Goal: Use online tool/utility: Utilize a website feature to perform a specific function

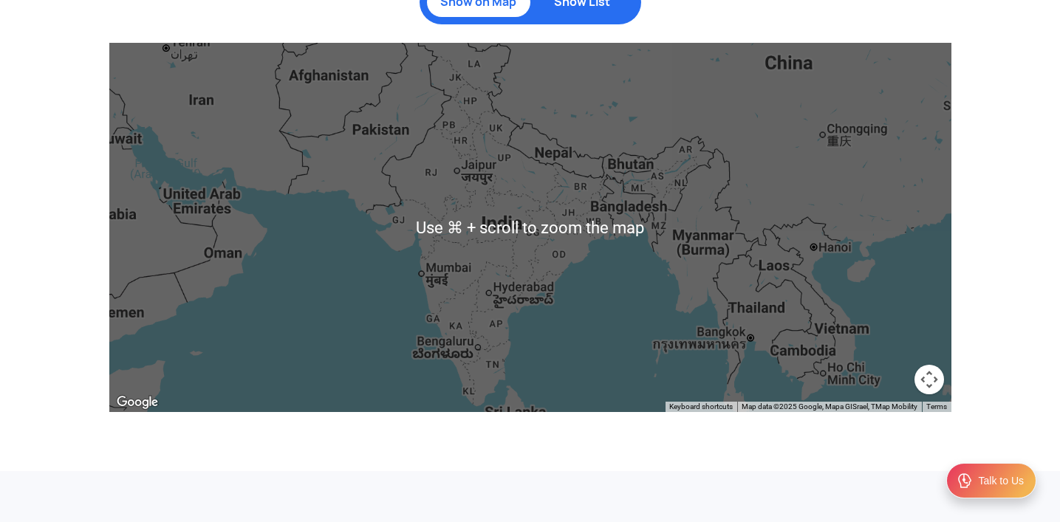
scroll to position [1514, 0]
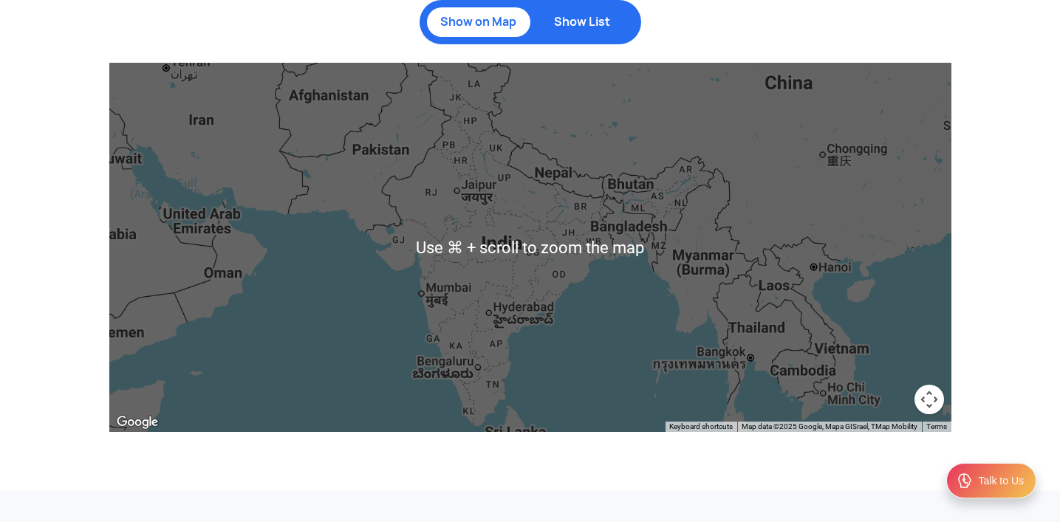
click at [562, 17] on p "Show List" at bounding box center [582, 22] width 89 height 15
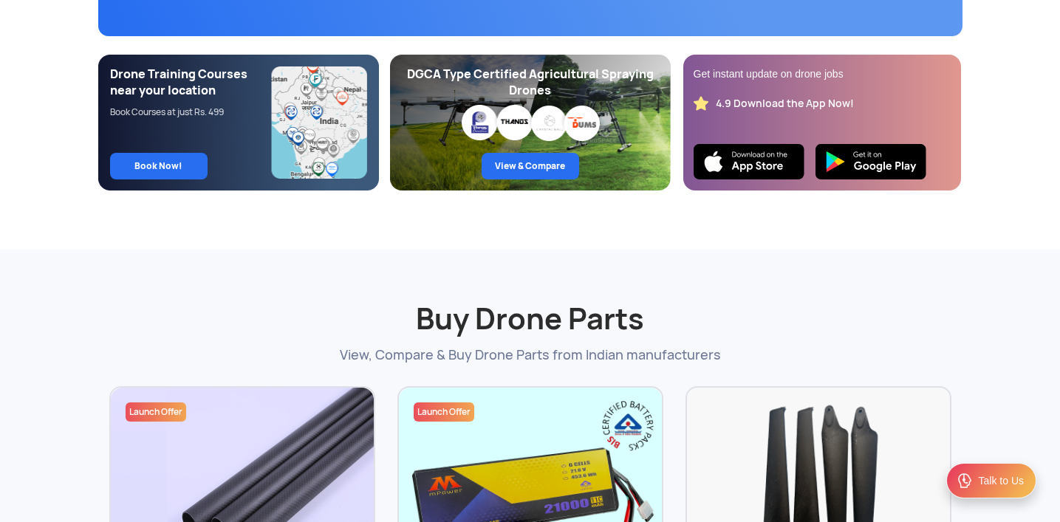
scroll to position [0, 0]
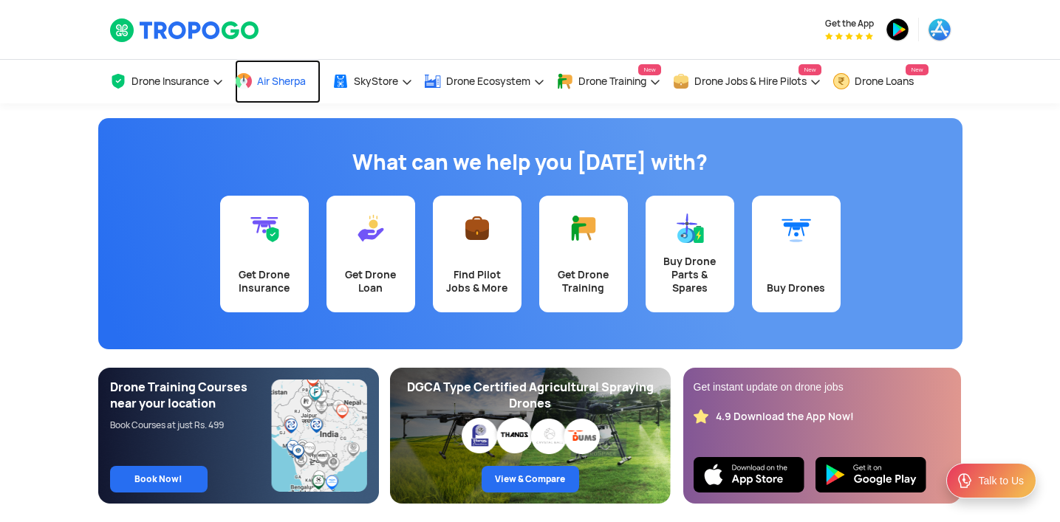
click at [284, 79] on span "Air Sherpa" at bounding box center [281, 81] width 49 height 12
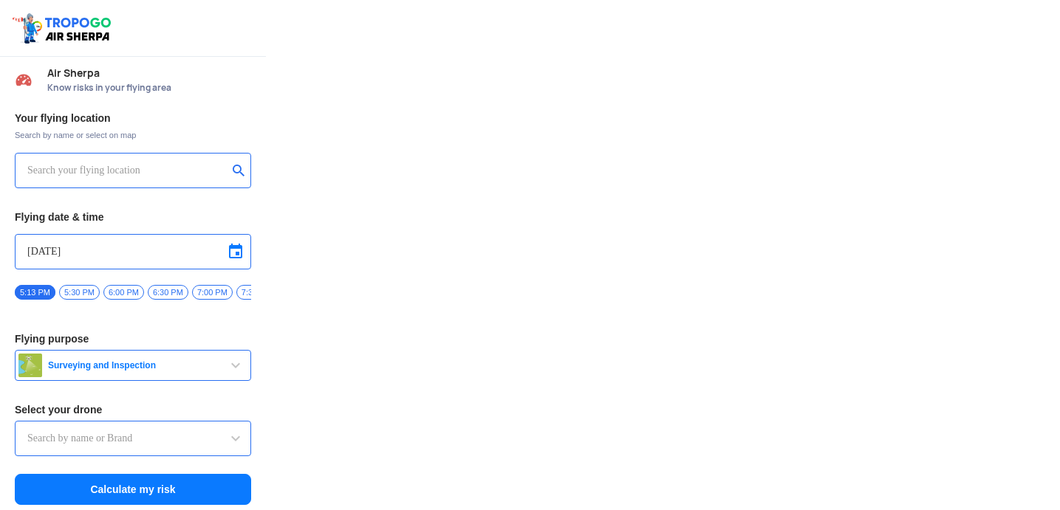
type input "Throttle Dopo"
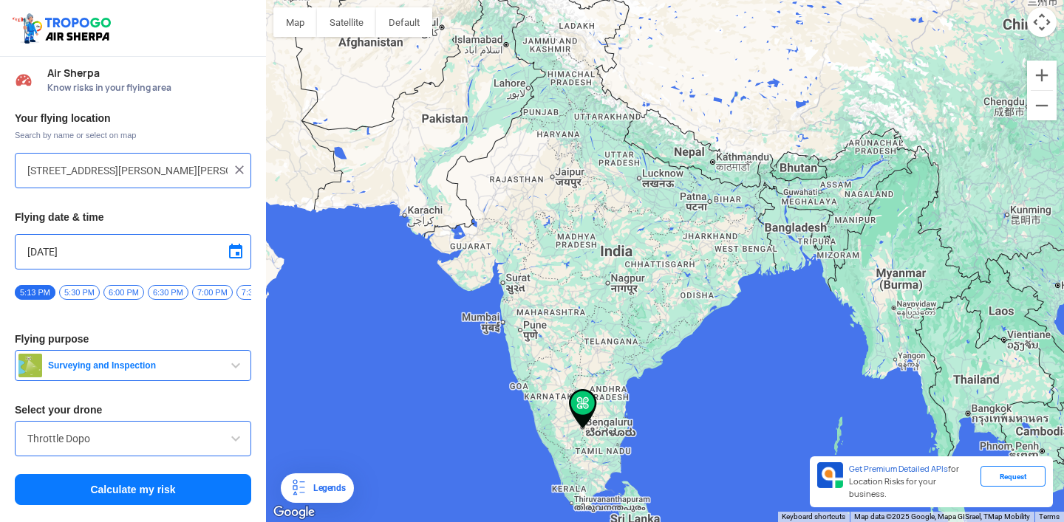
click at [112, 174] on input "28/2, Begur - Koppa Rd, Begur Woods Layout, Yelenahalli, Akshayanagar, Bengalur…" at bounding box center [127, 171] width 200 height 18
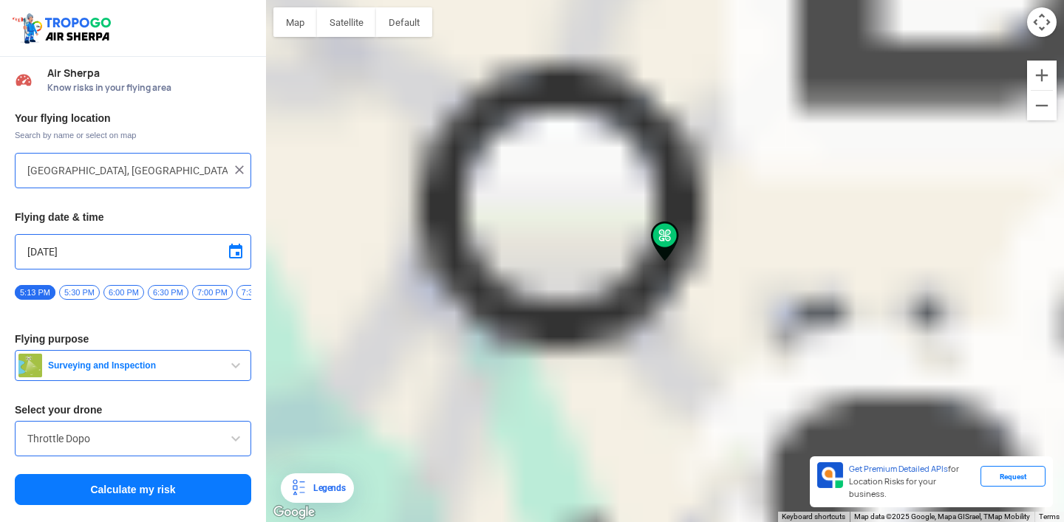
type input "Sarjapur Main Rd, Kaikondrahalli, Bengaluru, Karnataka 560035, India"
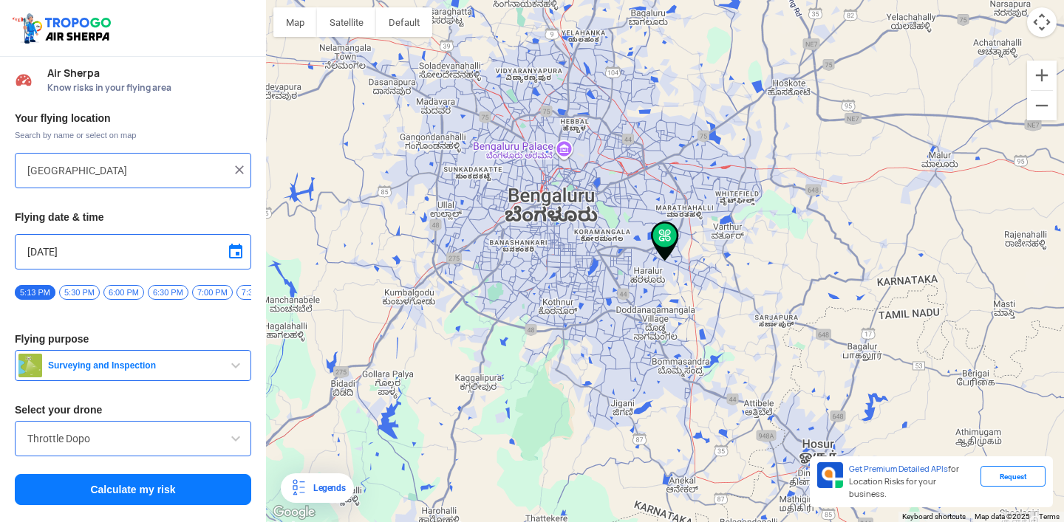
click at [230, 255] on span at bounding box center [236, 252] width 18 height 18
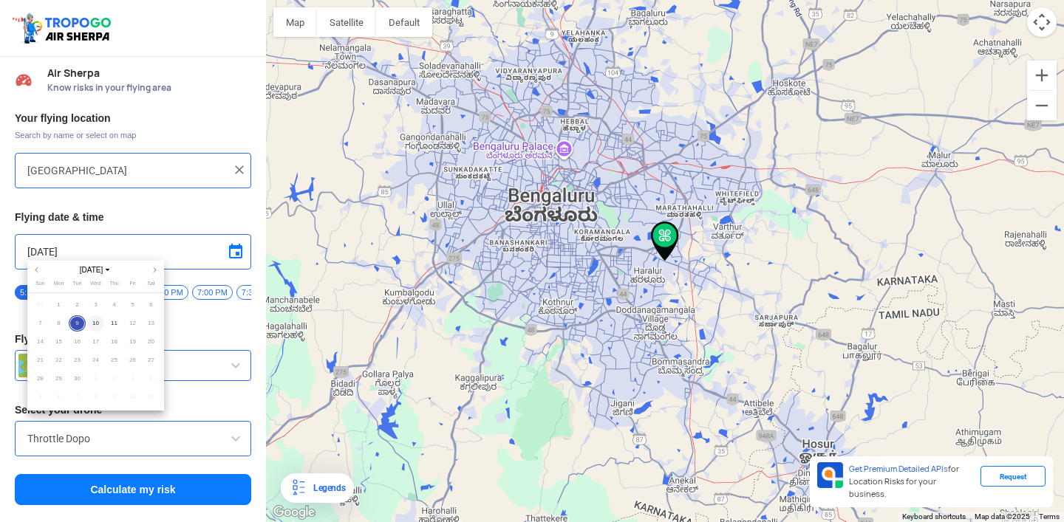
click at [95, 319] on span "10" at bounding box center [95, 323] width 17 height 17
type input "9/10/2025"
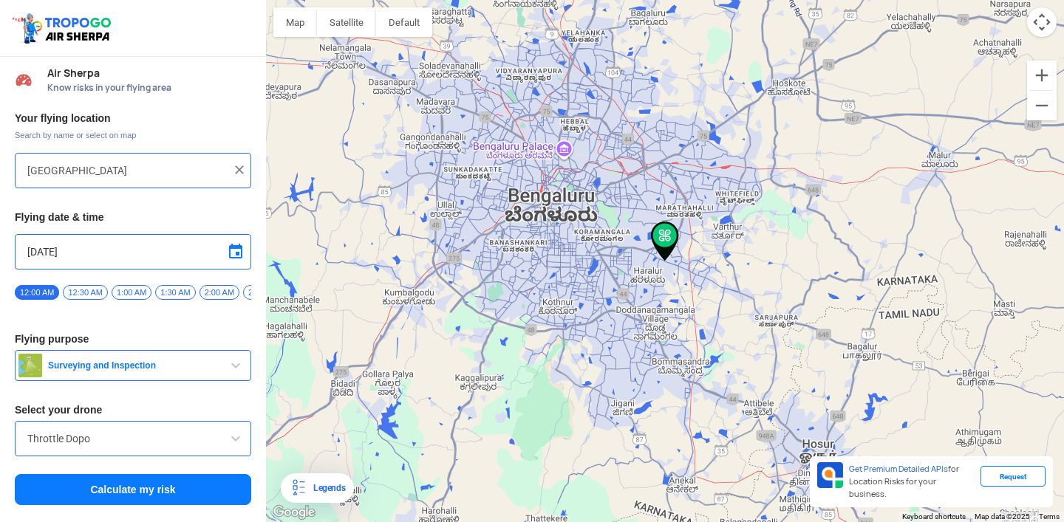
click at [91, 294] on span "12:30 AM" at bounding box center [85, 292] width 44 height 15
click at [149, 290] on span "11:30 AM" at bounding box center [137, 292] width 44 height 15
click at [81, 456] on div "Throttle Dopo" at bounding box center [133, 438] width 236 height 35
click at [113, 448] on input "Throttle Dopo" at bounding box center [132, 439] width 211 height 18
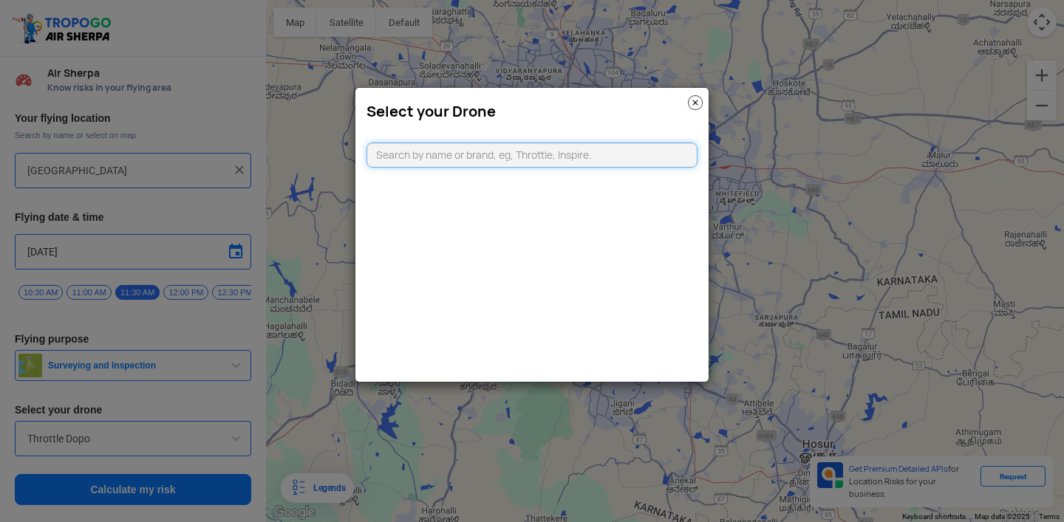
click at [457, 152] on input "text" at bounding box center [531, 155] width 331 height 25
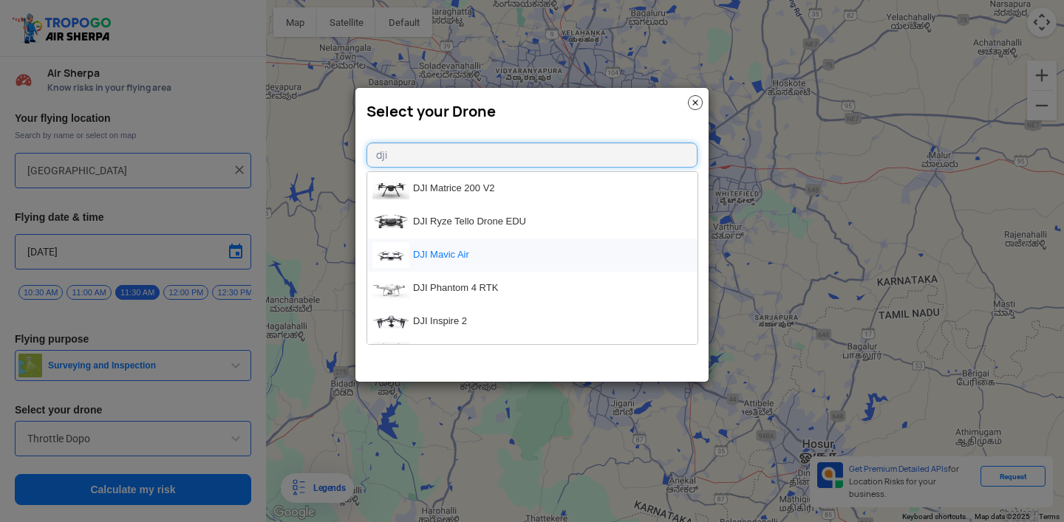
type input "dji"
click at [457, 245] on li "DJI Mavic Air" at bounding box center [532, 255] width 330 height 33
type input "DJI Mavic Air"
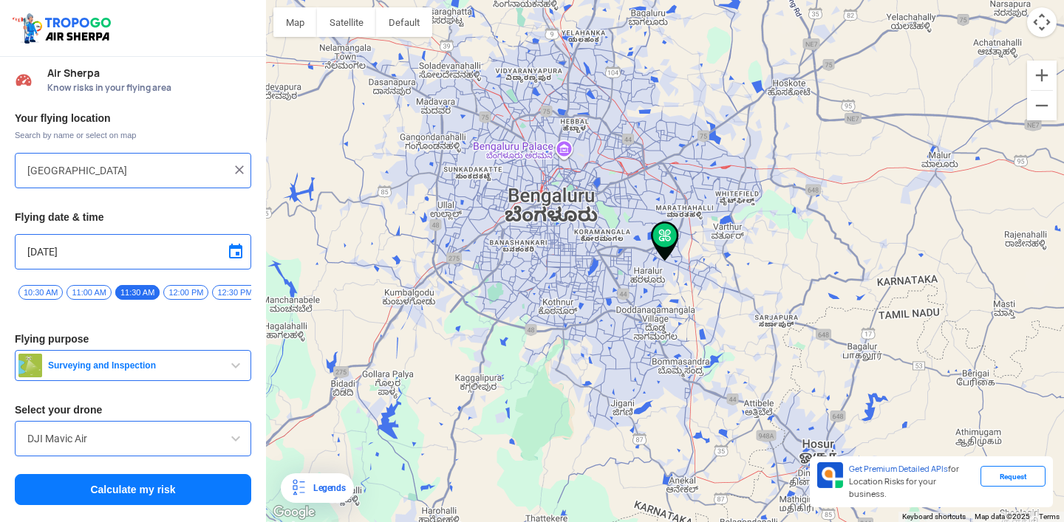
click at [137, 366] on span "Surveying and Inspection" at bounding box center [134, 366] width 185 height 12
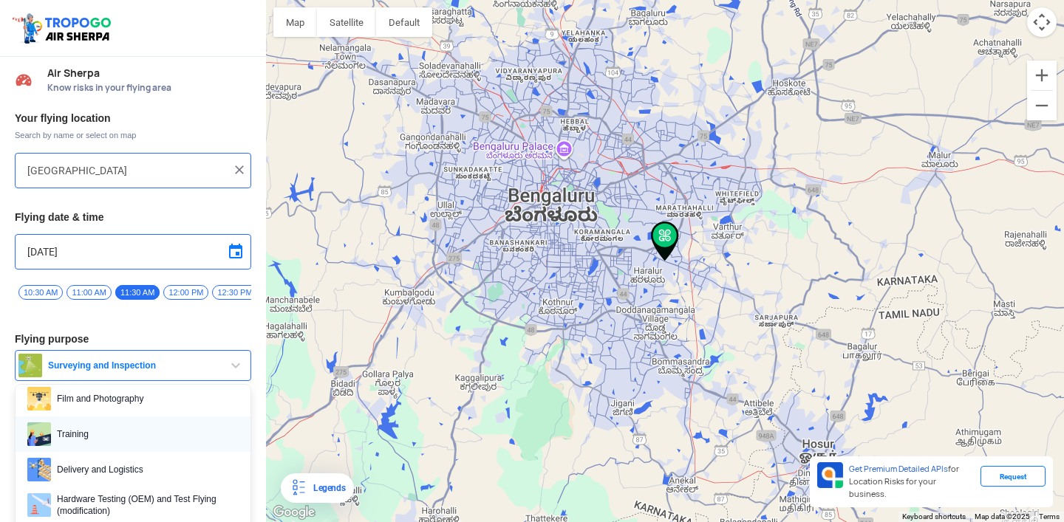
scroll to position [83, 0]
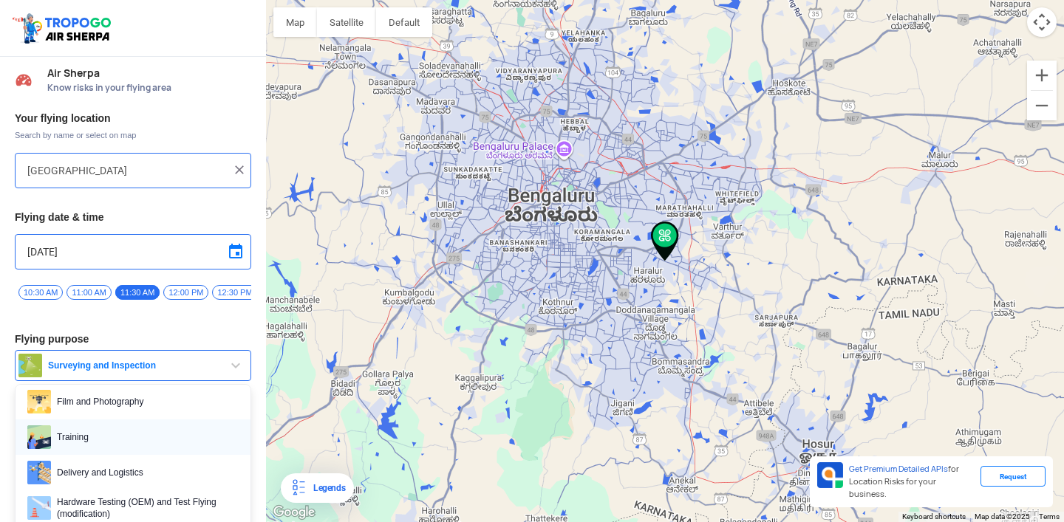
click at [137, 414] on span "Film and Photography" at bounding box center [145, 402] width 188 height 24
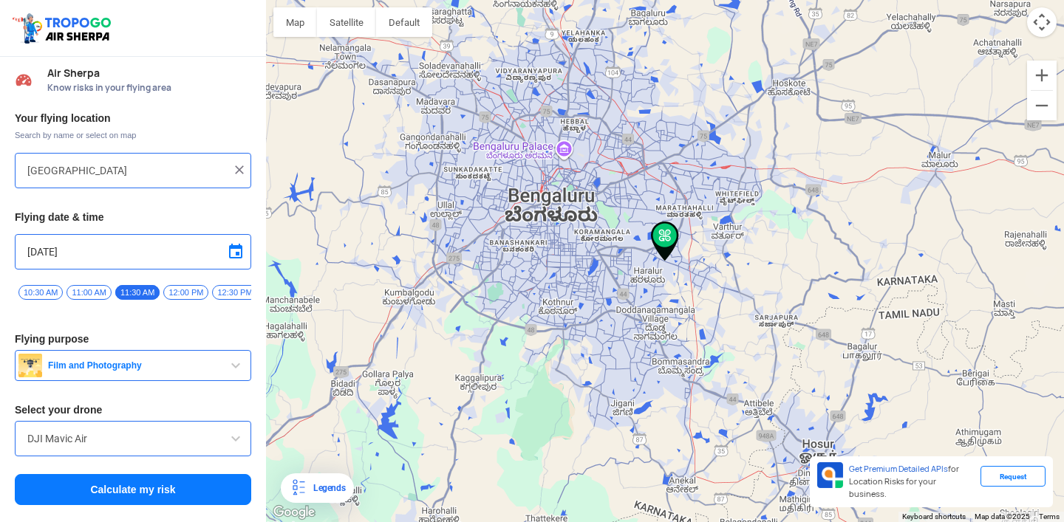
click at [148, 501] on button "Calculate my risk" at bounding box center [133, 489] width 236 height 31
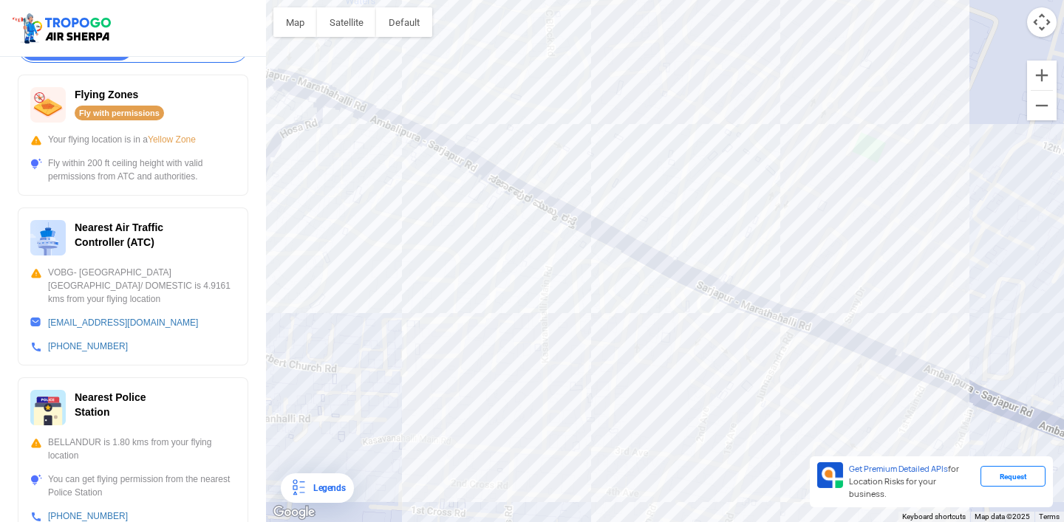
scroll to position [273, 0]
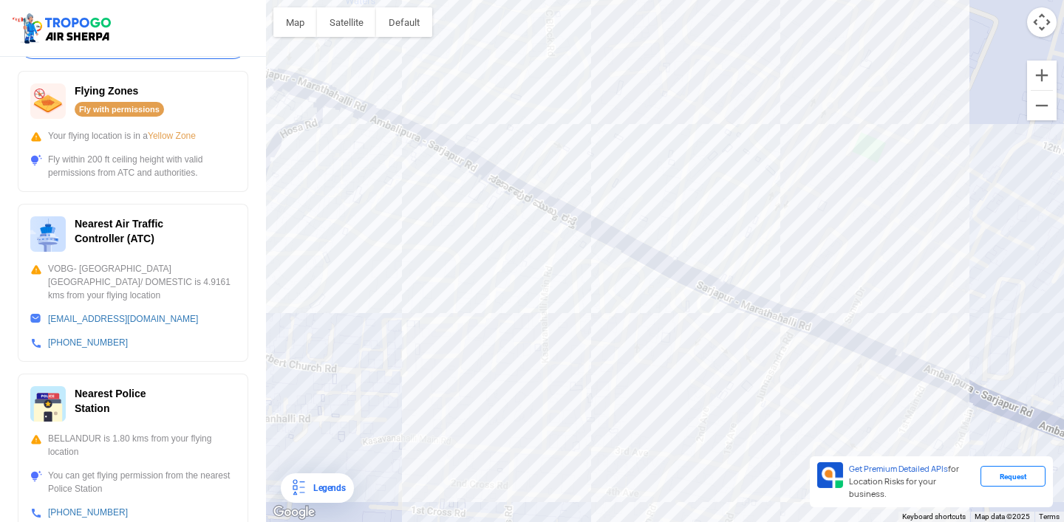
drag, startPoint x: 69, startPoint y: 220, endPoint x: 171, endPoint y: 298, distance: 128.5
click at [171, 300] on div "Nearest Air Traffic Controller (ATC) VOBG- HAL AIRPORT BANGLORE/ DOMESTIC is 4.…" at bounding box center [133, 283] width 230 height 158
click at [171, 298] on div "VOBG- HAL AIRPORT BANGLORE/ DOMESTIC is 4.9161 kms from your flying location" at bounding box center [132, 282] width 205 height 40
click at [36, 272] on div "VOBG- HAL AIRPORT BANGLORE/ DOMESTIC is 4.9161 kms from your flying location" at bounding box center [132, 282] width 205 height 40
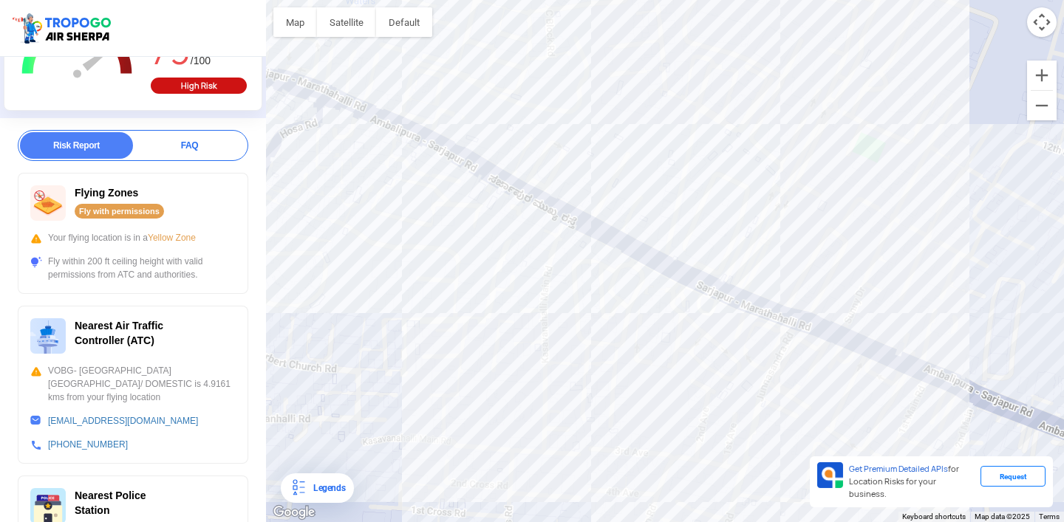
scroll to position [152, 0]
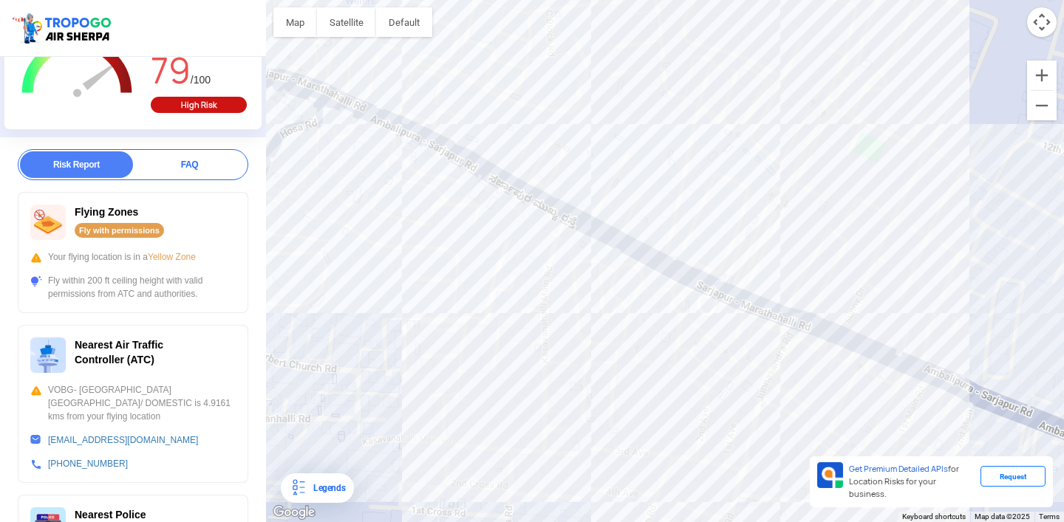
click at [179, 169] on div "FAQ" at bounding box center [189, 164] width 113 height 27
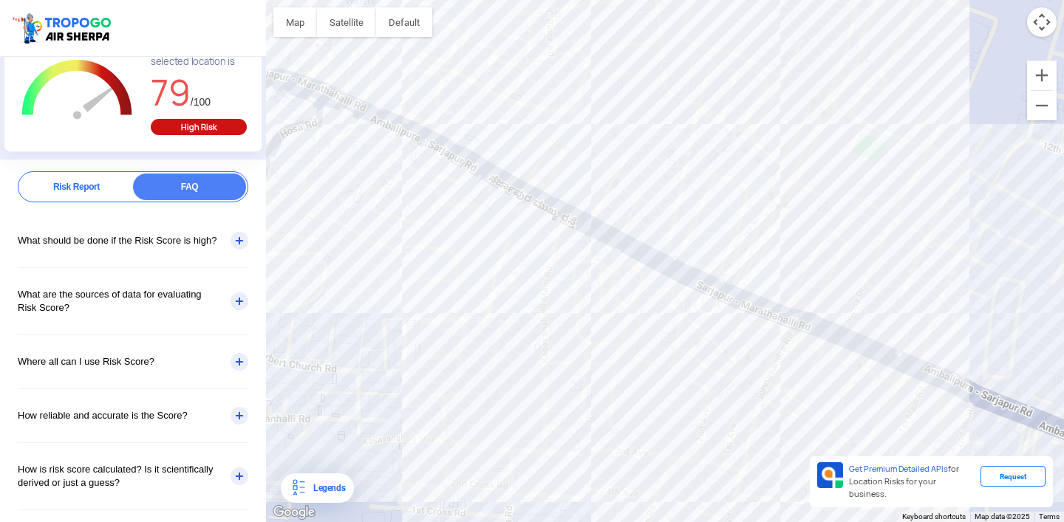
click at [195, 247] on div "What should be done if the Risk Score is high?" at bounding box center [133, 240] width 230 height 53
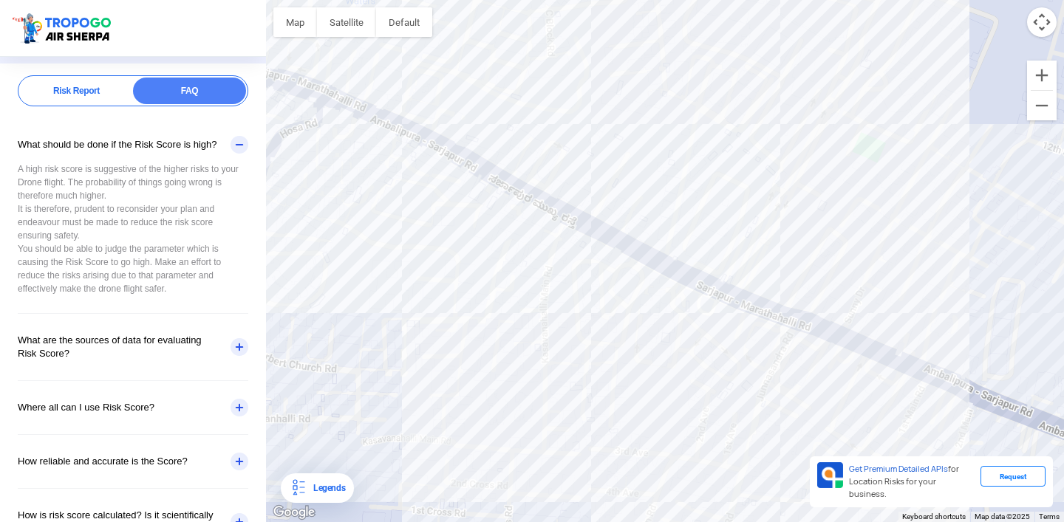
scroll to position [231, 0]
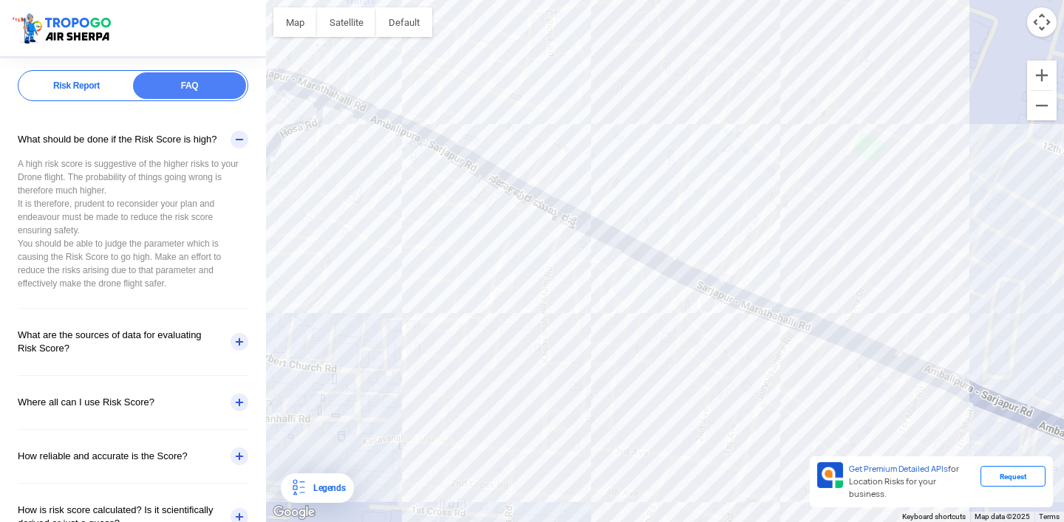
click at [95, 346] on div "What are the sources of data for evaluating Risk Score?" at bounding box center [133, 342] width 230 height 66
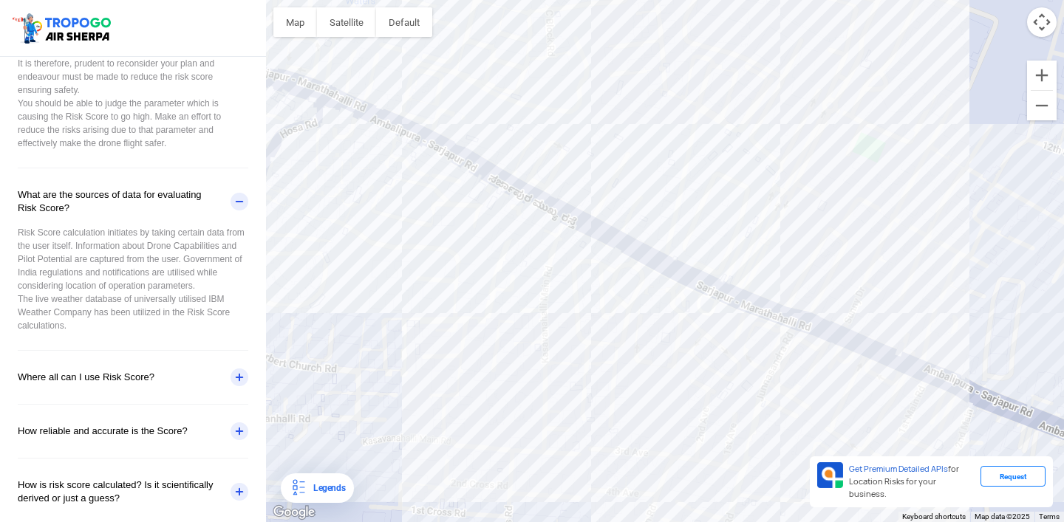
scroll to position [414, 0]
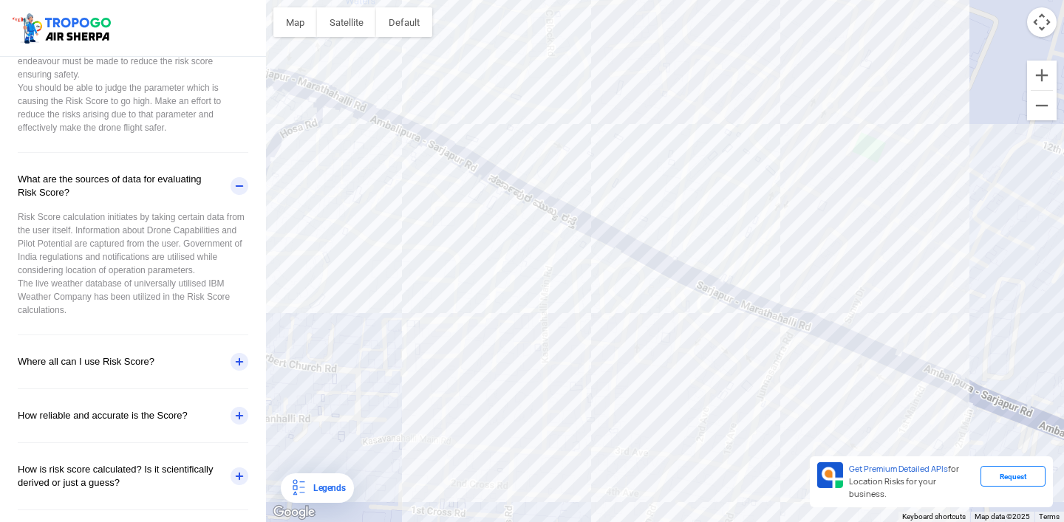
click at [49, 360] on div "Where all can I use Risk Score?" at bounding box center [133, 361] width 230 height 53
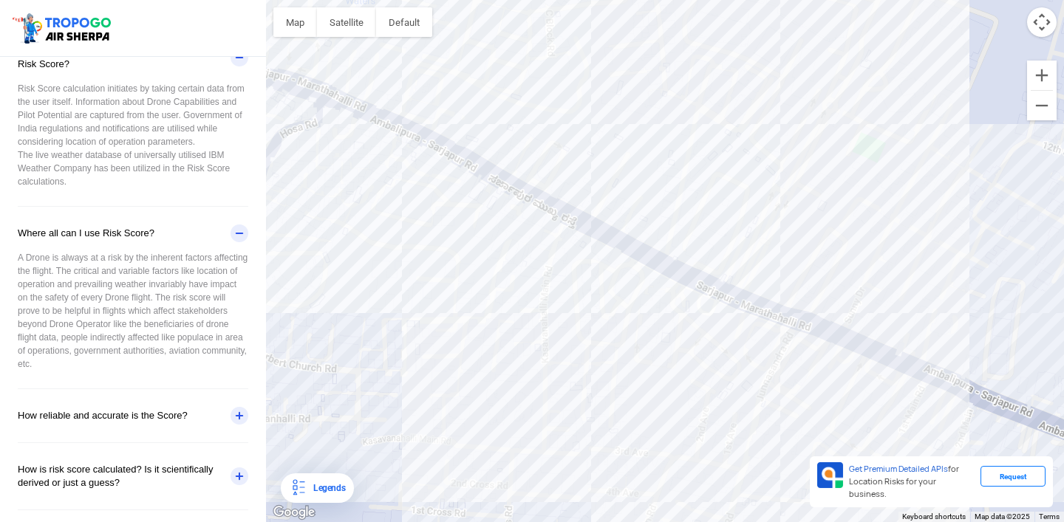
scroll to position [542, 0]
click at [41, 408] on div "How reliable and accurate is the Score?" at bounding box center [133, 415] width 230 height 53
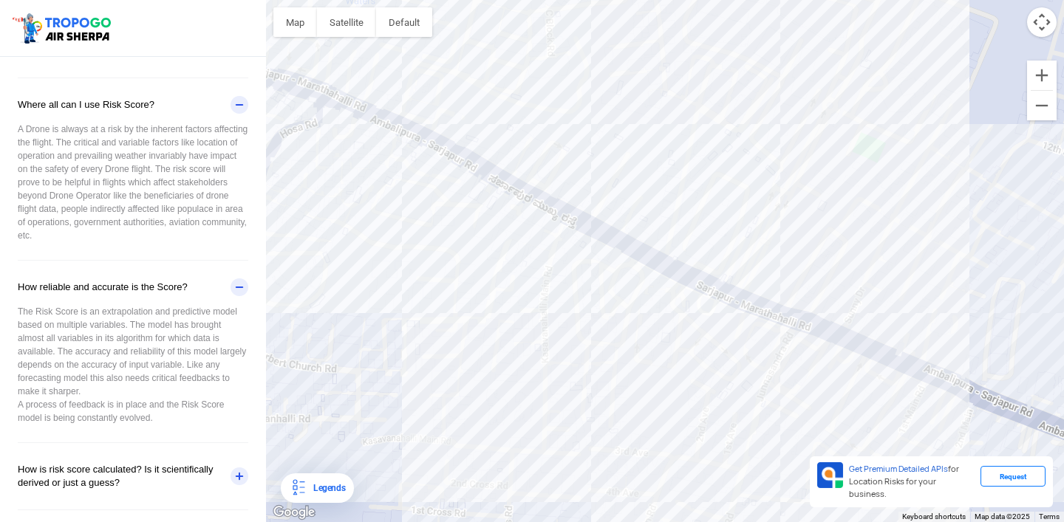
scroll to position [671, 0]
click at [59, 453] on div "How is risk score calculated? Is it scientifically derived or just a guess?" at bounding box center [133, 476] width 230 height 66
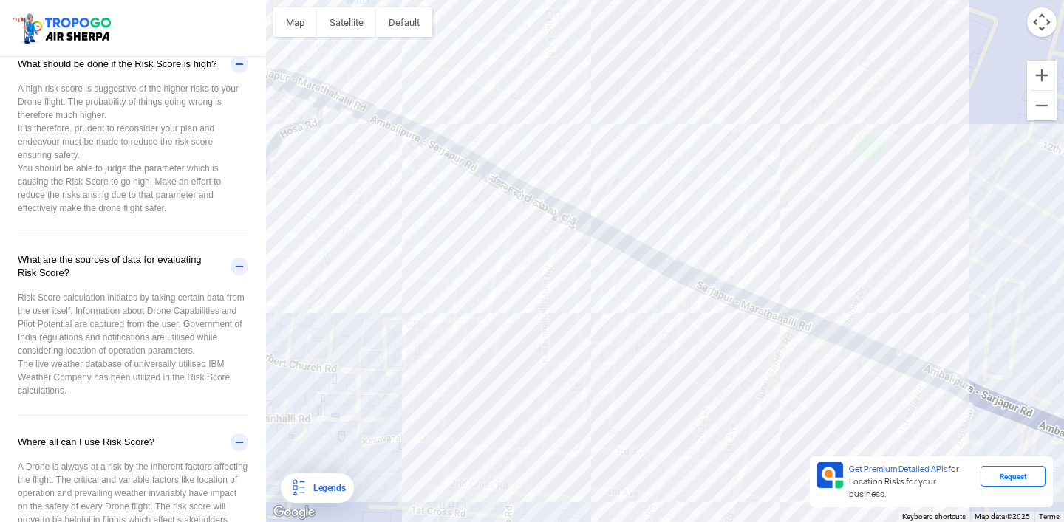
scroll to position [0, 0]
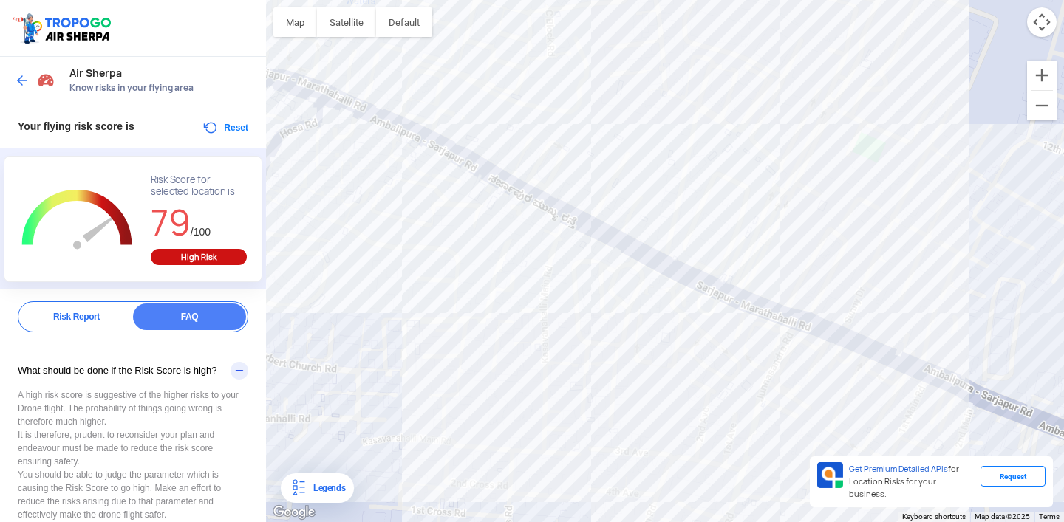
click at [326, 491] on div "Legends" at bounding box center [326, 488] width 38 height 18
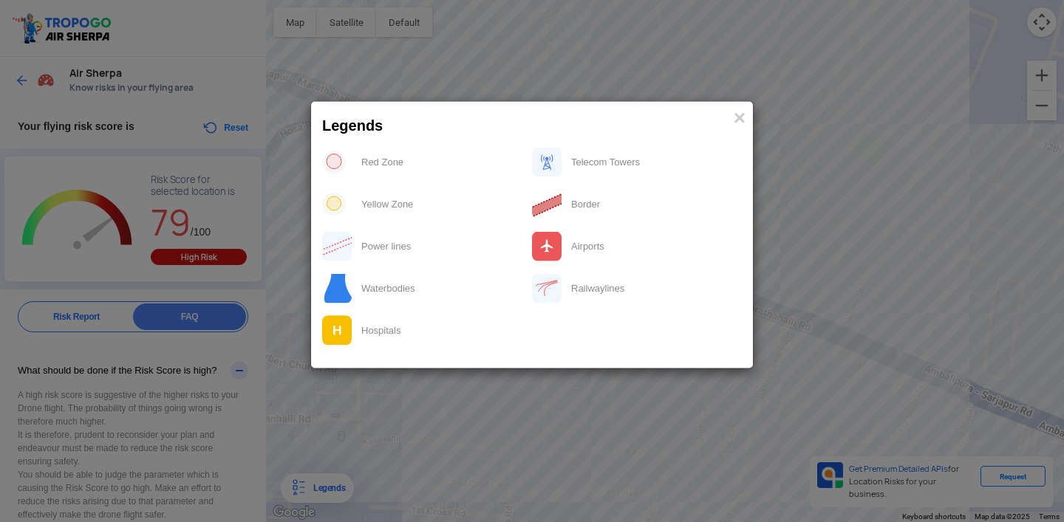
click at [547, 102] on div "Legends ×" at bounding box center [532, 122] width 442 height 41
click at [548, 81] on modal-container "Legends × Red Zone Telecom Towers Yellow Zone Border Power lines Airports Water…" at bounding box center [532, 261] width 1064 height 522
click at [739, 121] on span "×" at bounding box center [739, 117] width 12 height 23
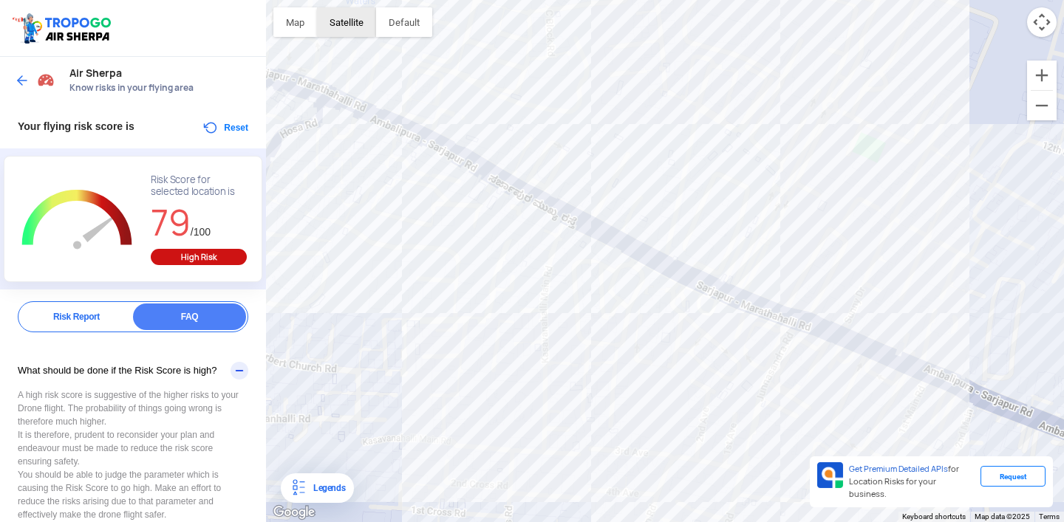
click at [362, 30] on button "Satellite" at bounding box center [346, 22] width 59 height 30
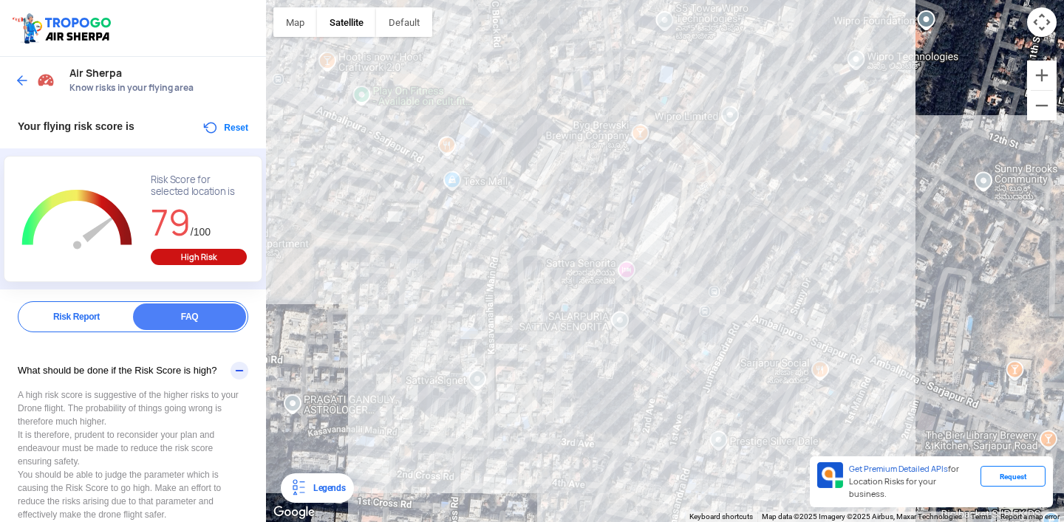
drag, startPoint x: 663, startPoint y: 238, endPoint x: 609, endPoint y: 229, distance: 54.6
click at [609, 229] on div at bounding box center [665, 261] width 798 height 522
click at [405, 24] on button "button" at bounding box center [404, 22] width 56 height 30
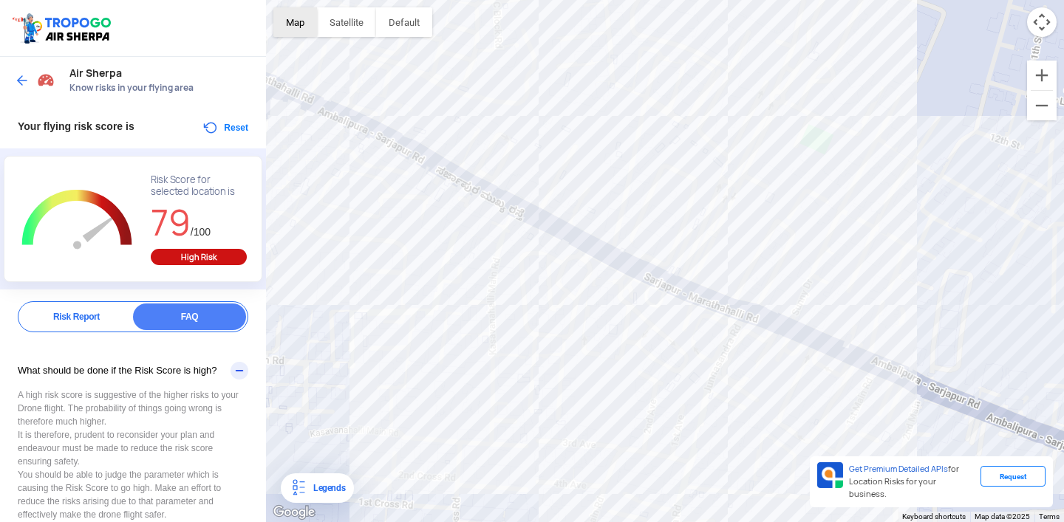
click at [303, 26] on button "Map" at bounding box center [295, 22] width 44 height 30
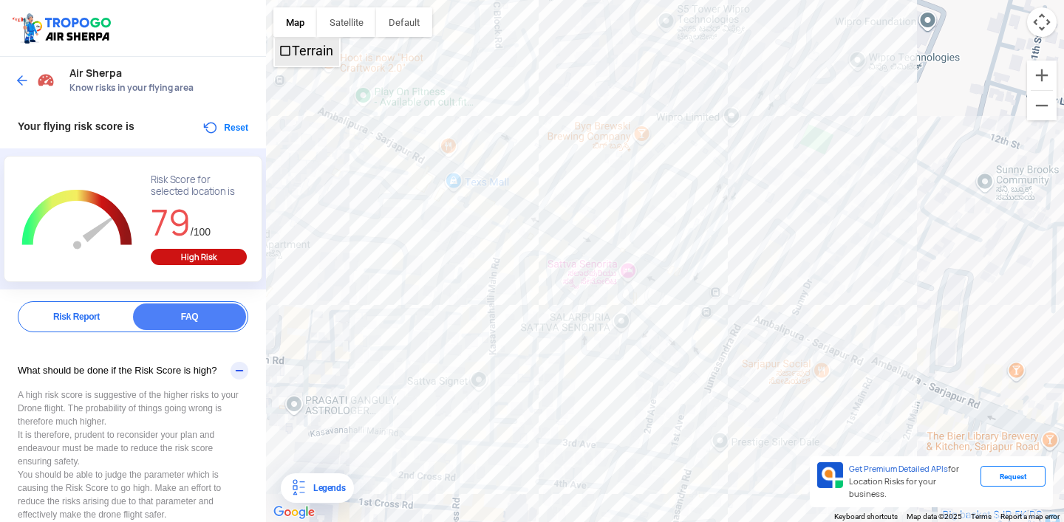
click at [286, 50] on span "Terrain" at bounding box center [284, 50] width 13 height 13
click at [18, 86] on img at bounding box center [22, 80] width 15 height 15
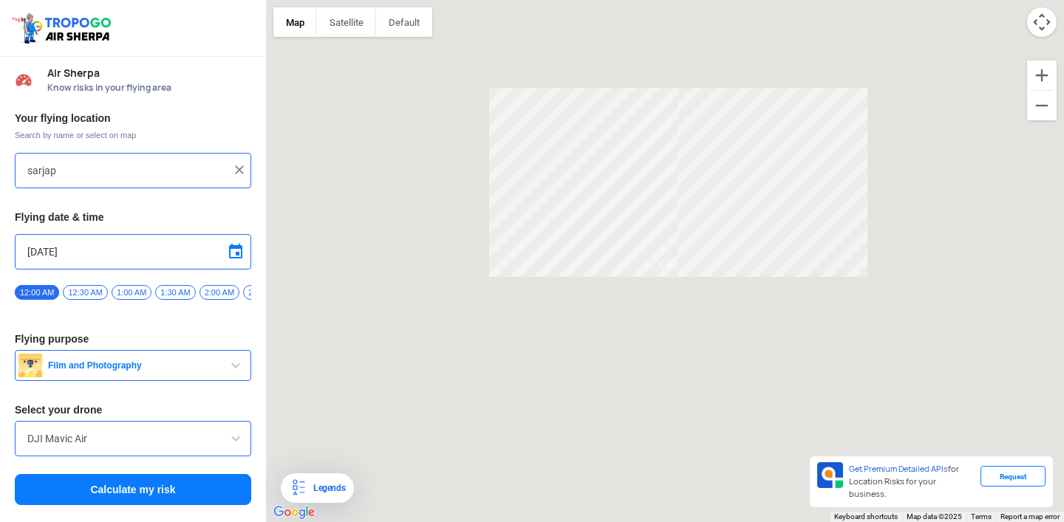
type input "Sarjapur Main Rd, Kaikondrahalli, Bengaluru, Karnataka 560035, India"
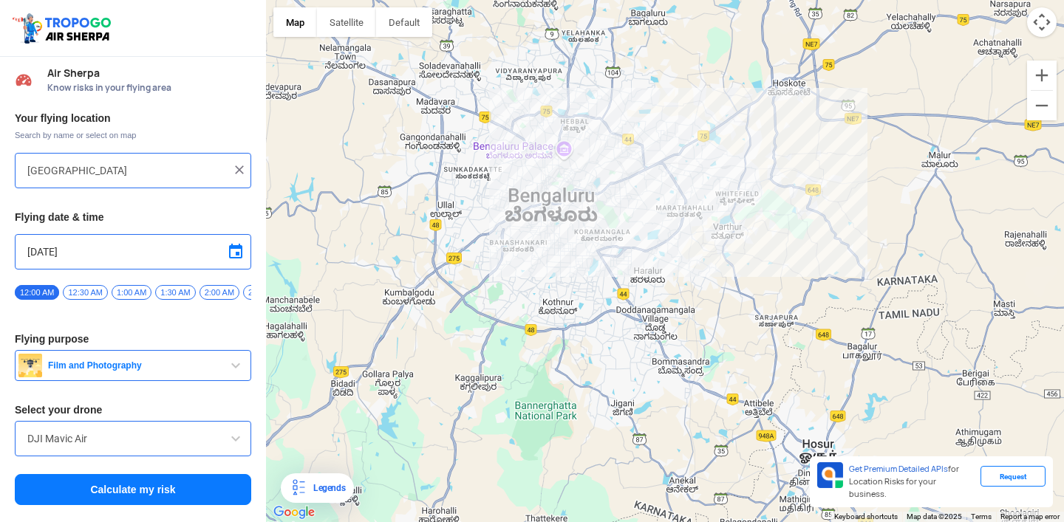
click at [130, 360] on button "Film and Photography" at bounding box center [133, 365] width 236 height 31
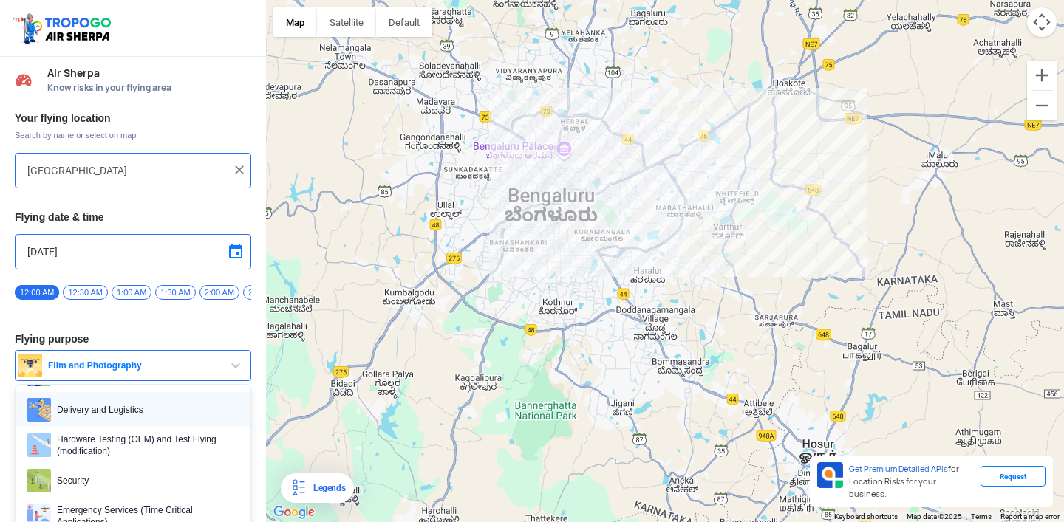
scroll to position [165, 0]
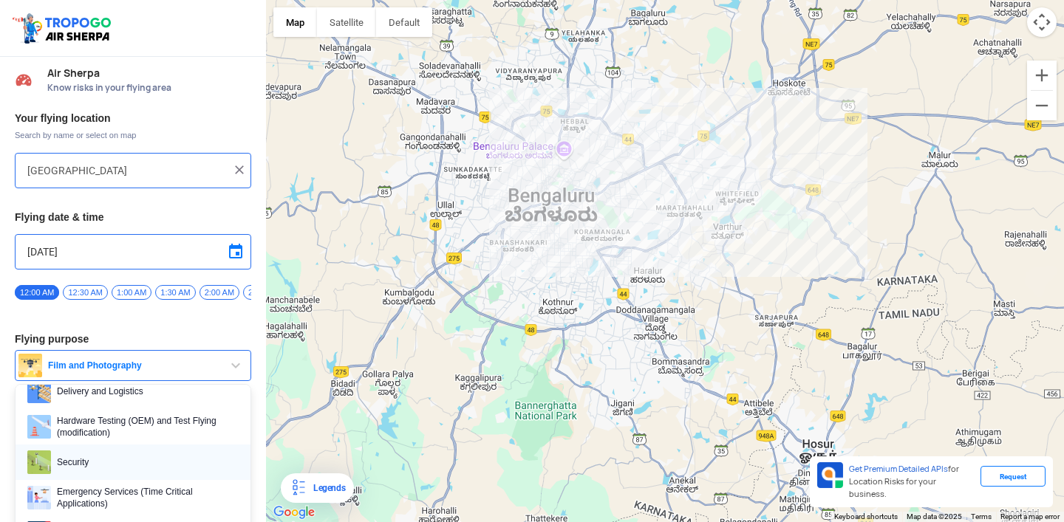
click at [117, 454] on link "Security" at bounding box center [133, 462] width 235 height 35
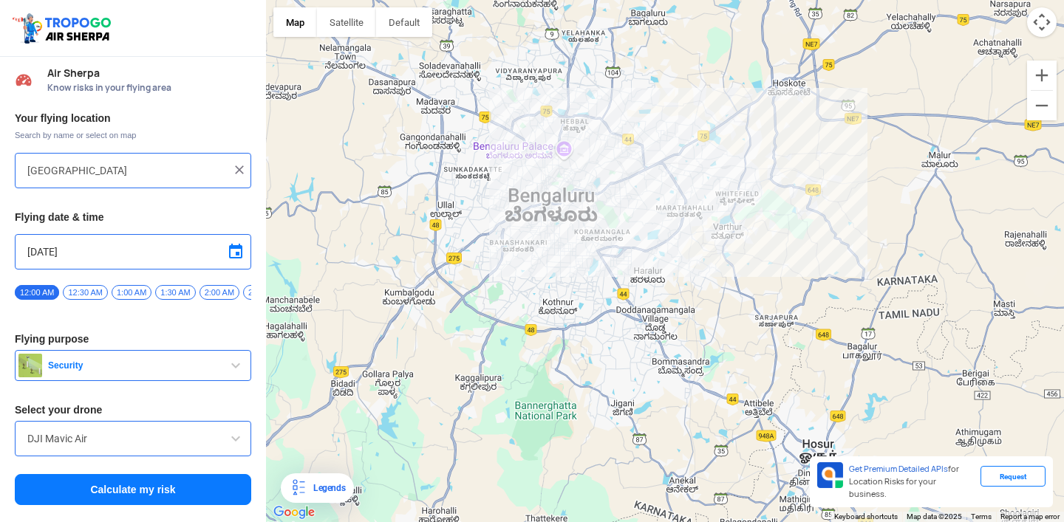
click at [156, 372] on span "Security" at bounding box center [134, 366] width 185 height 12
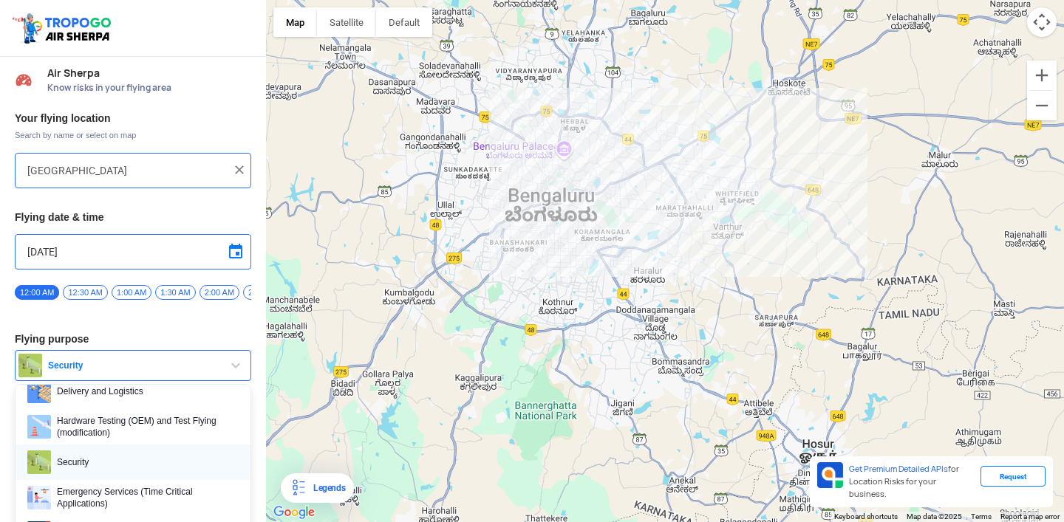
click at [129, 468] on span "Security" at bounding box center [145, 463] width 188 height 24
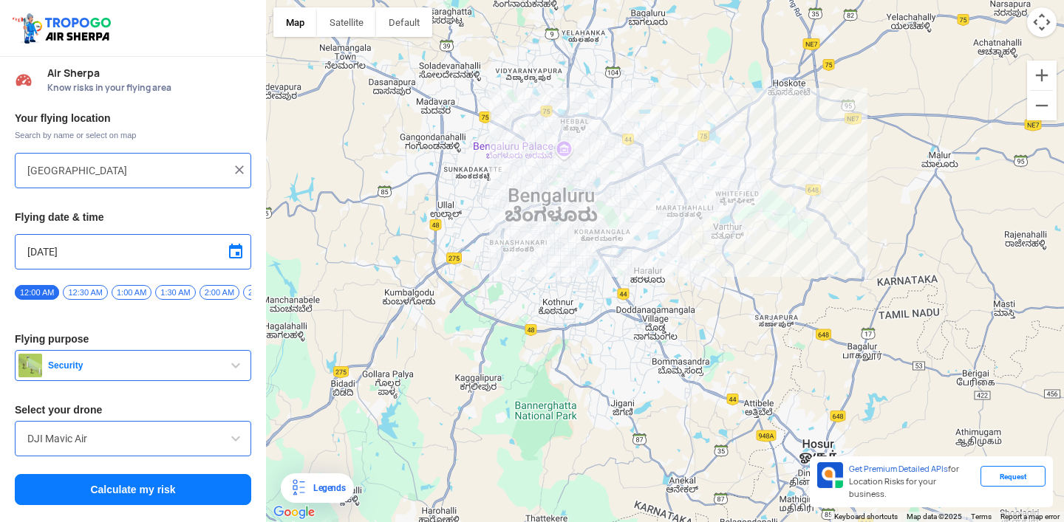
click at [144, 447] on input "DJI Mavic Air" at bounding box center [132, 439] width 211 height 18
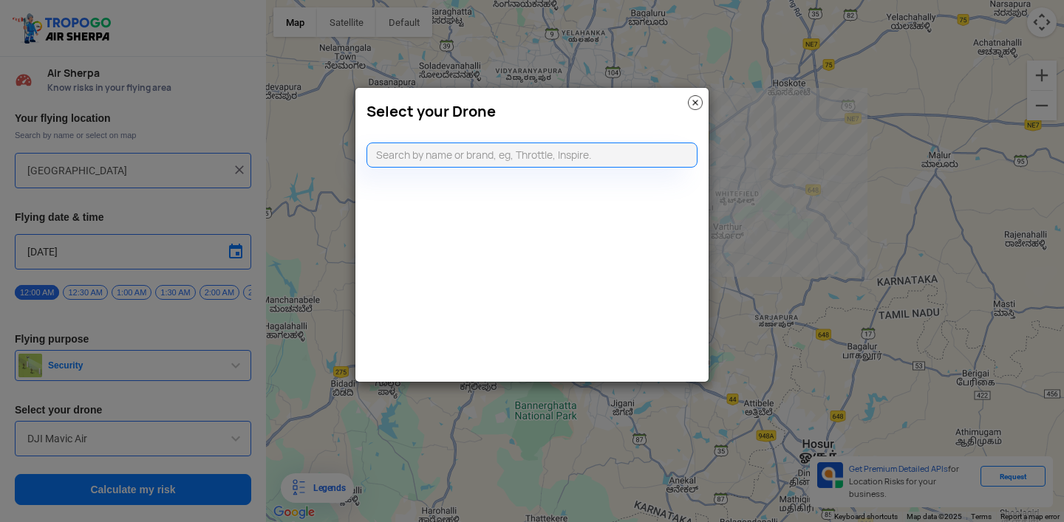
click at [133, 508] on modal-container "Select your Drone" at bounding box center [532, 261] width 1064 height 522
click at [138, 504] on modal-container "Select your Drone" at bounding box center [532, 261] width 1064 height 522
click at [686, 103] on h3 "Select your Drone" at bounding box center [531, 112] width 331 height 18
click at [417, 153] on input "text" at bounding box center [531, 155] width 331 height 25
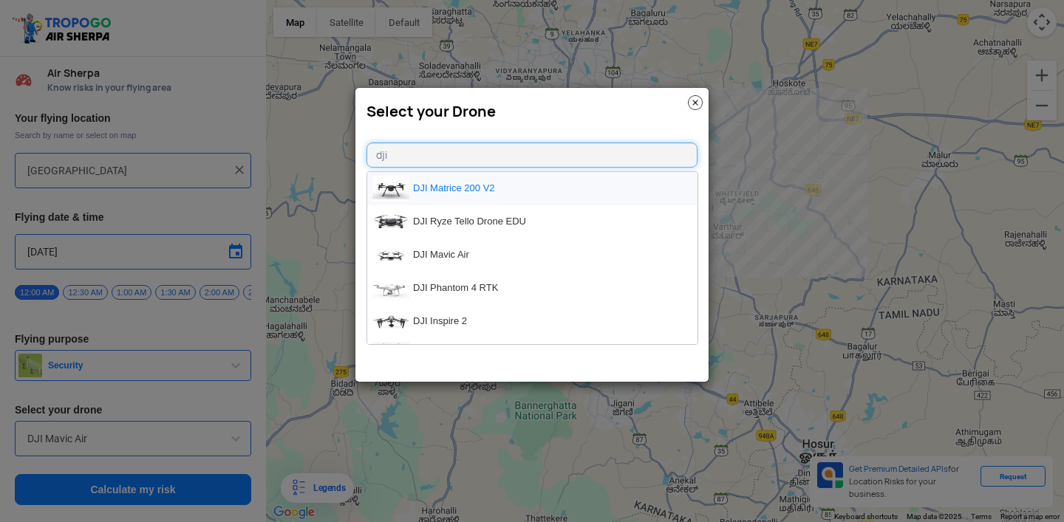
type input "dji"
click at [423, 192] on li "DJI Matrice 200 V2" at bounding box center [532, 188] width 330 height 33
type input "DJI Matrice 200 V2"
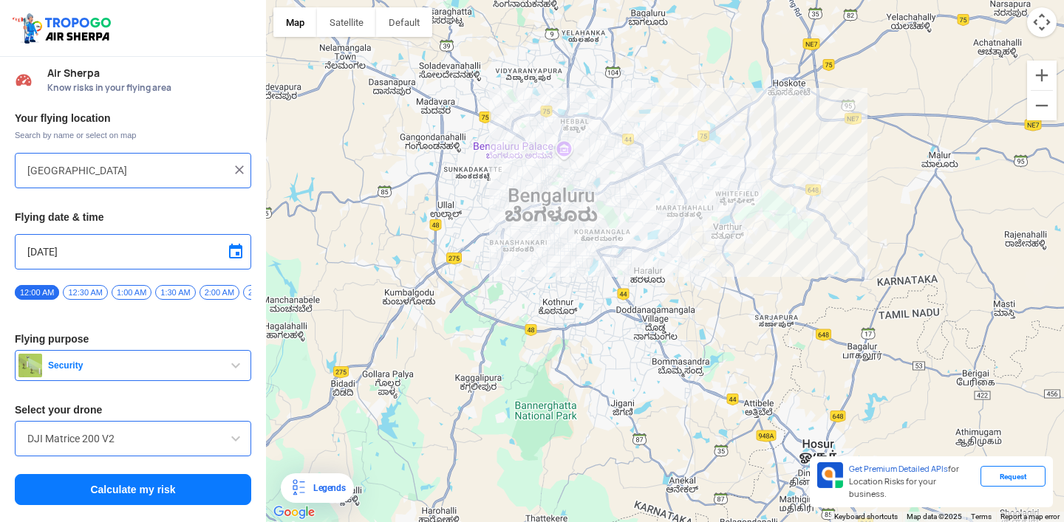
click at [112, 493] on button "Calculate my risk" at bounding box center [133, 489] width 236 height 31
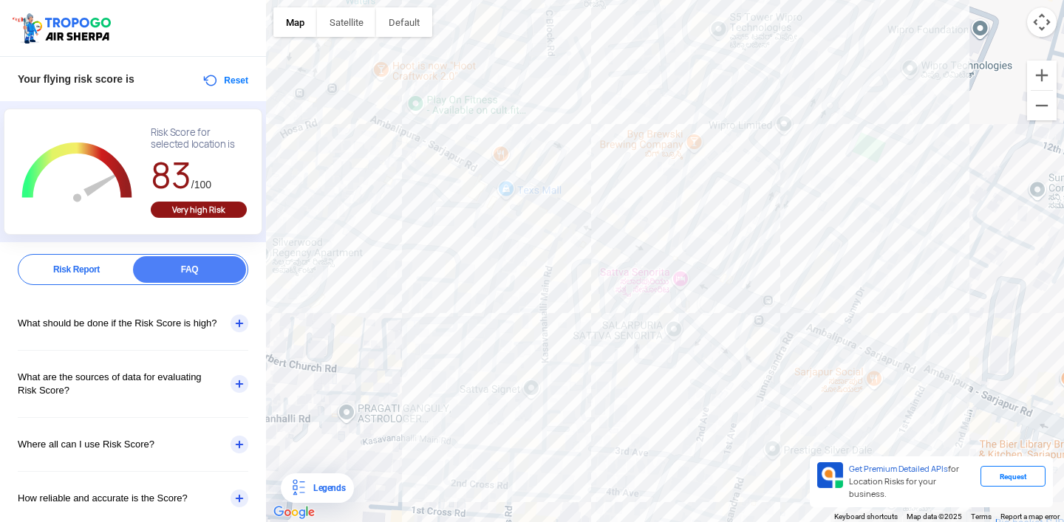
scroll to position [52, 0]
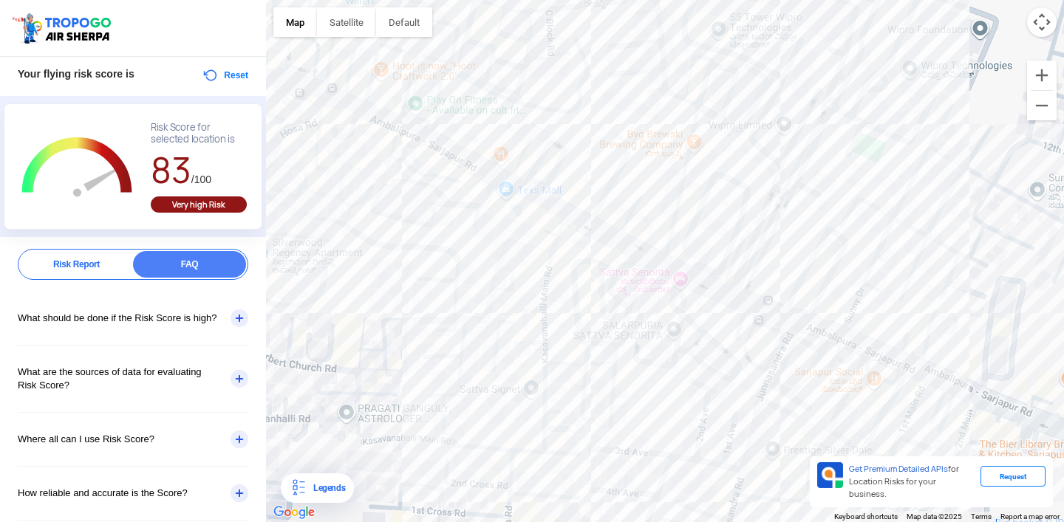
click at [77, 268] on div "Risk Report" at bounding box center [76, 264] width 113 height 27
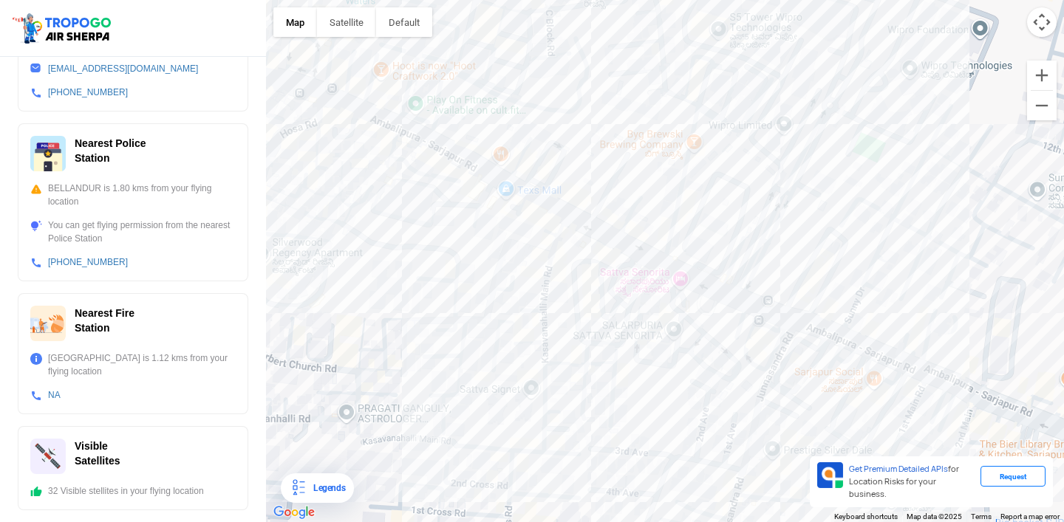
scroll to position [0, 0]
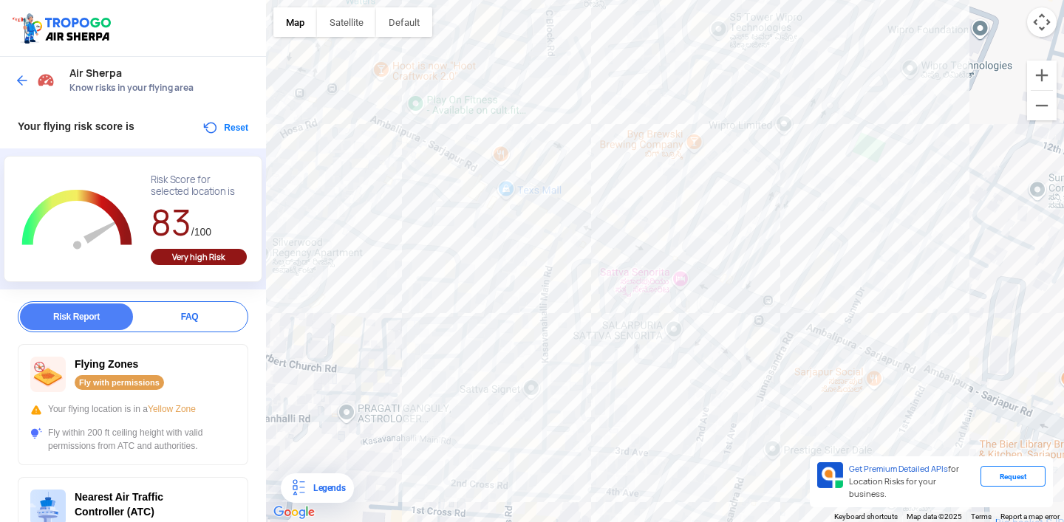
click at [24, 73] on img at bounding box center [22, 80] width 15 height 15
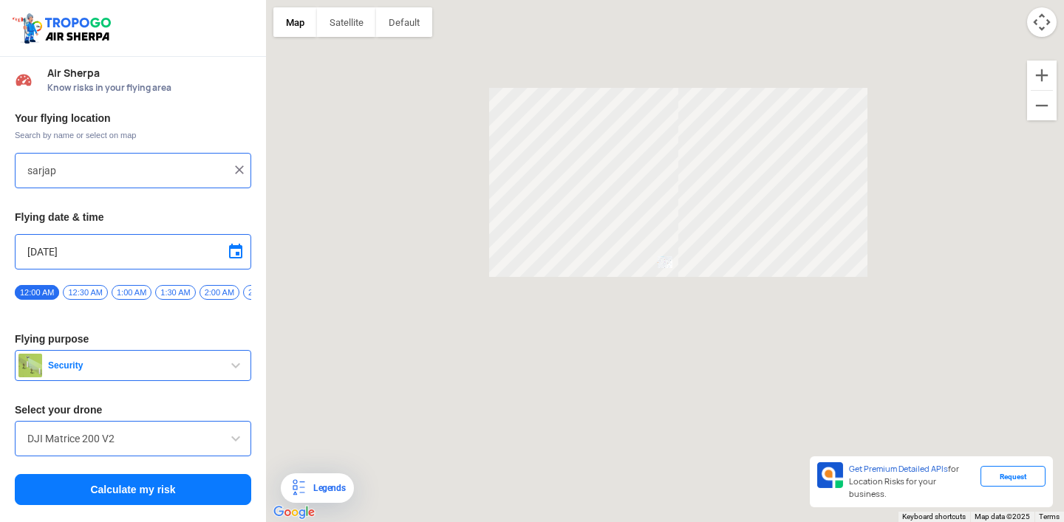
type input "Sarjapur Main Rd, Kaikondrahalli, Bengaluru, Karnataka 560035, India"
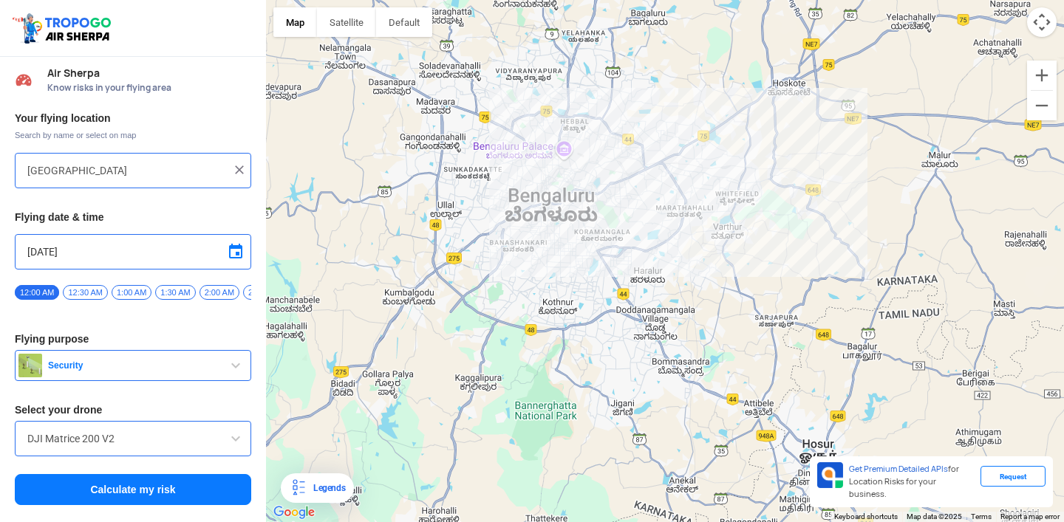
click at [28, 19] on img at bounding box center [63, 28] width 105 height 34
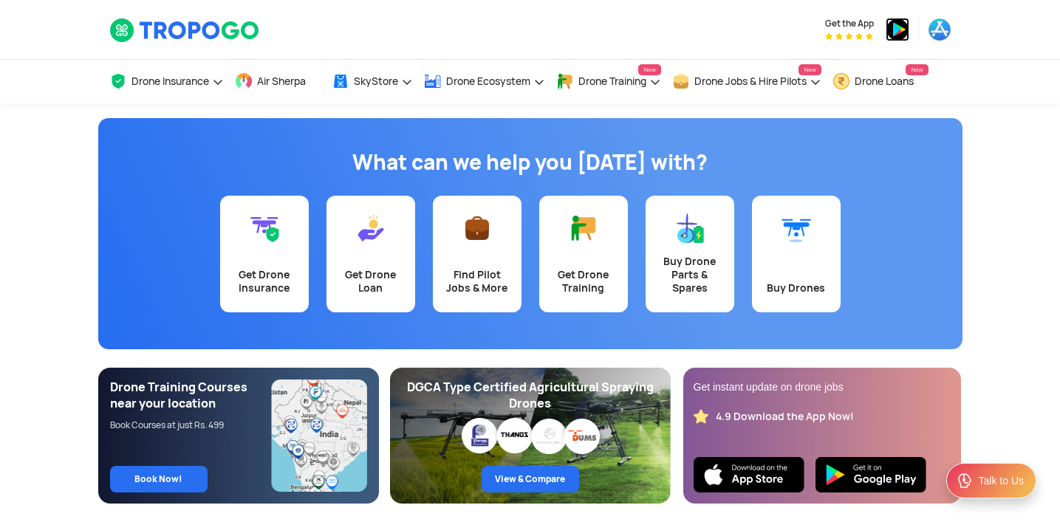
click at [899, 32] on img at bounding box center [898, 30] width 24 height 24
